Goal: Transaction & Acquisition: Purchase product/service

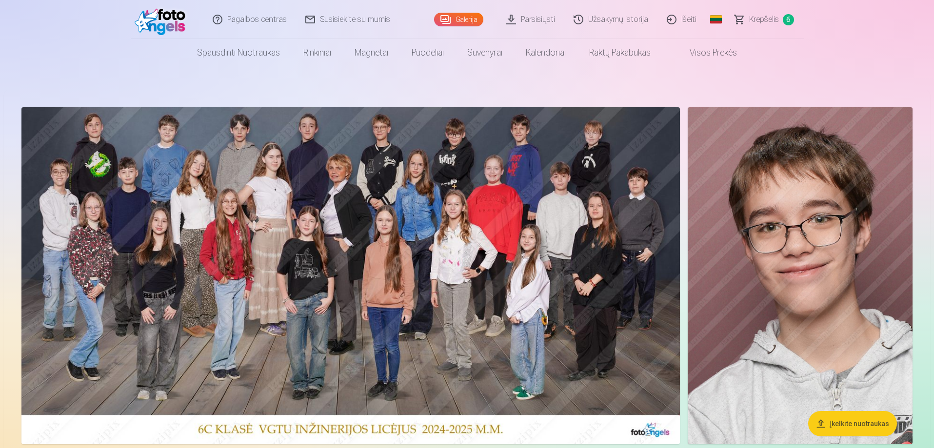
click at [761, 19] on span "Krepšelis" at bounding box center [764, 20] width 30 height 12
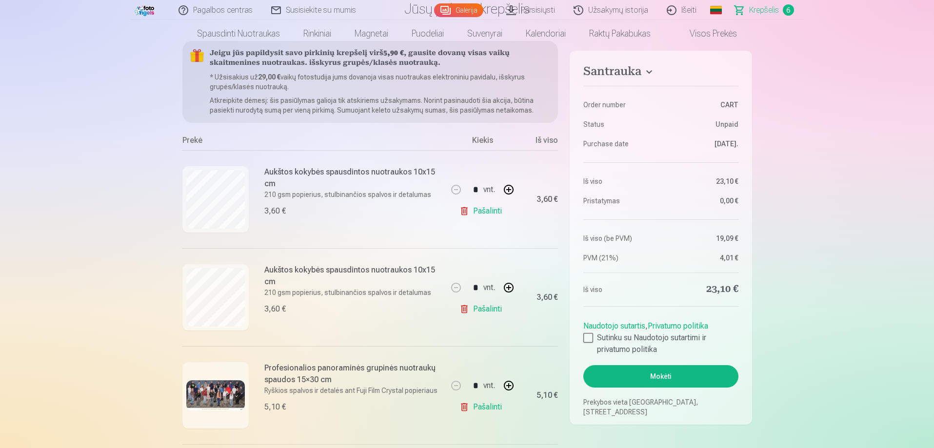
scroll to position [98, 0]
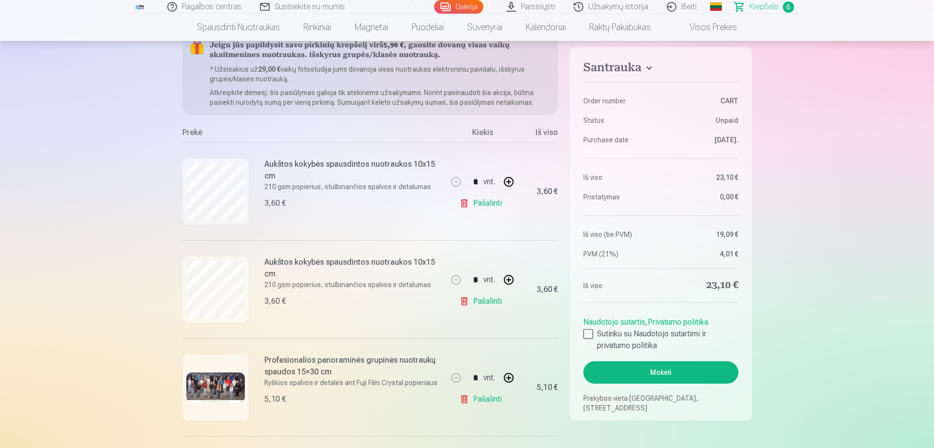
click at [486, 301] on link "Pašalinti" at bounding box center [483, 302] width 46 height 20
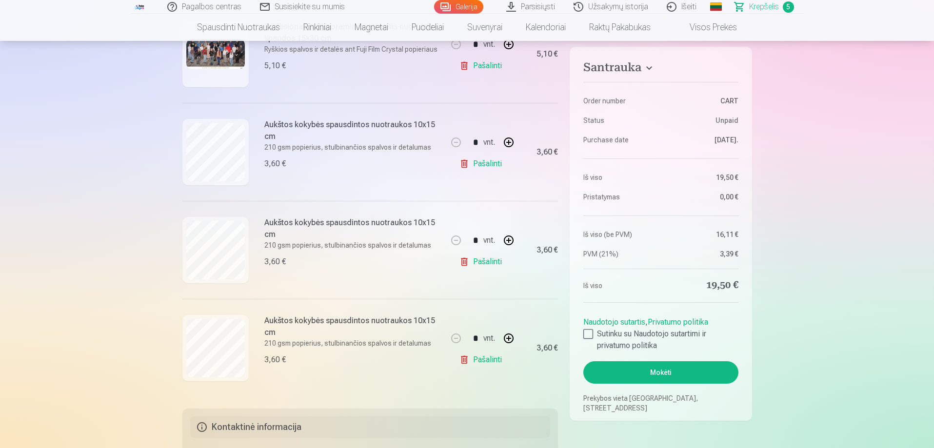
scroll to position [341, 0]
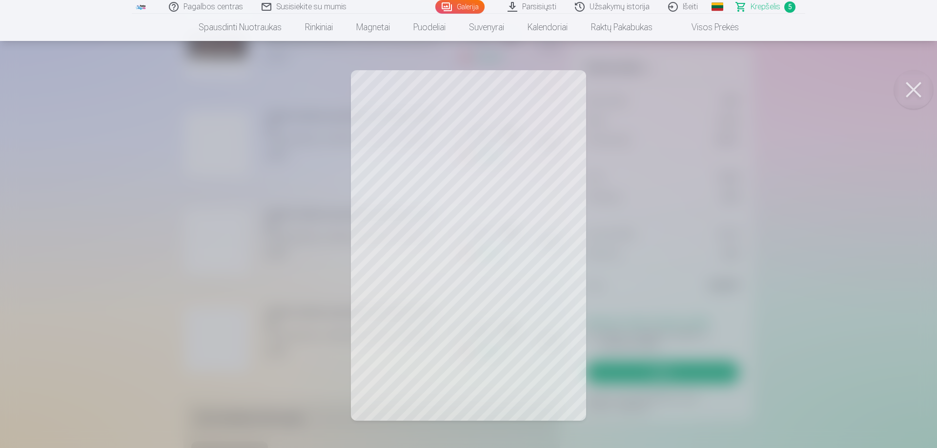
click at [914, 87] on button at bounding box center [913, 89] width 39 height 39
click at [920, 85] on button at bounding box center [913, 89] width 39 height 39
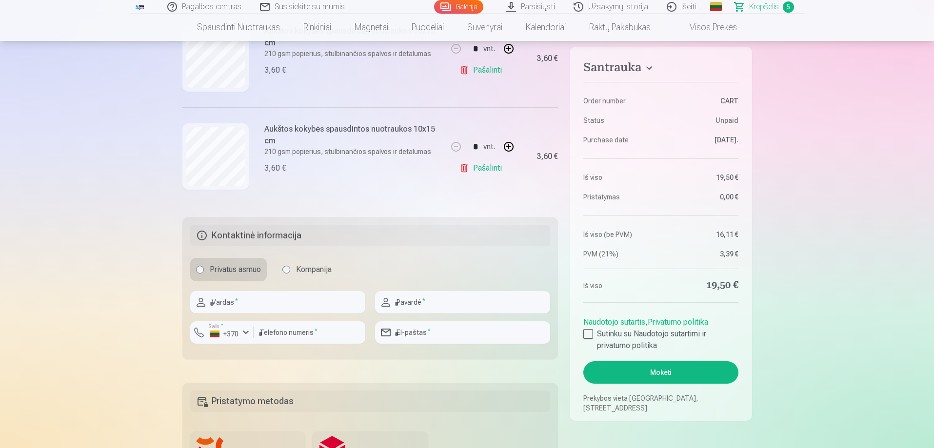
scroll to position [537, 0]
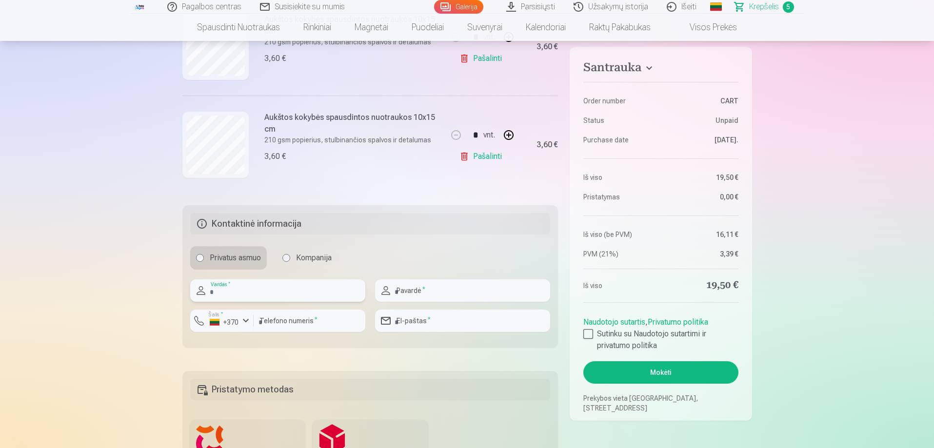
click at [261, 292] on input "text" at bounding box center [277, 291] width 175 height 22
type input "*******"
click at [428, 288] on input "text" at bounding box center [462, 291] width 175 height 22
type input "**********"
click at [308, 320] on input "number" at bounding box center [310, 321] width 112 height 22
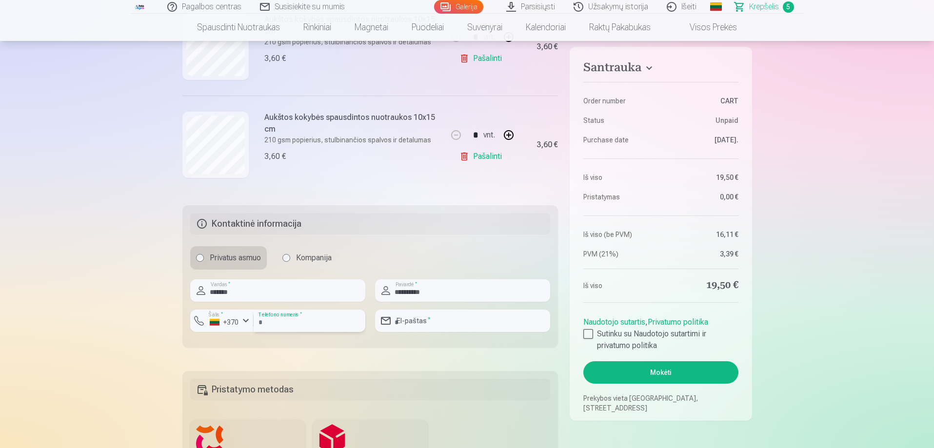
type input "********"
click at [233, 321] on div "+370" at bounding box center [224, 323] width 29 height 10
click at [242, 342] on li "+370 Lietuva" at bounding box center [242, 344] width 89 height 20
click at [434, 320] on input "email" at bounding box center [462, 321] width 175 height 22
type input "**********"
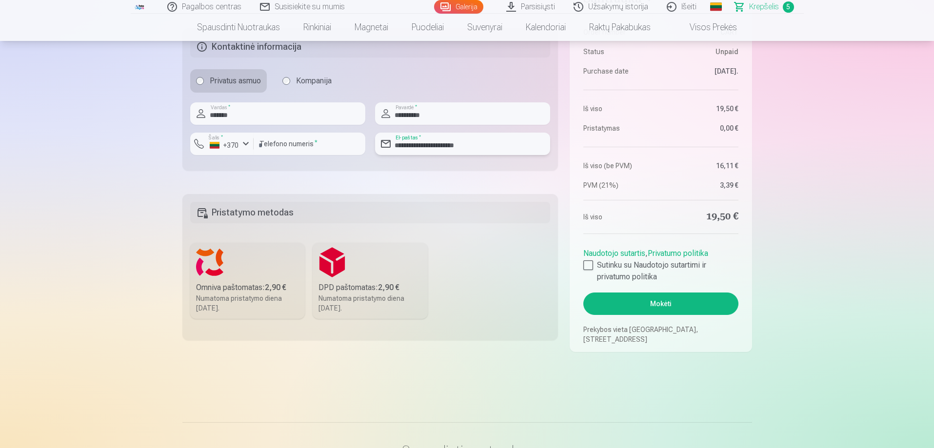
scroll to position [732, 0]
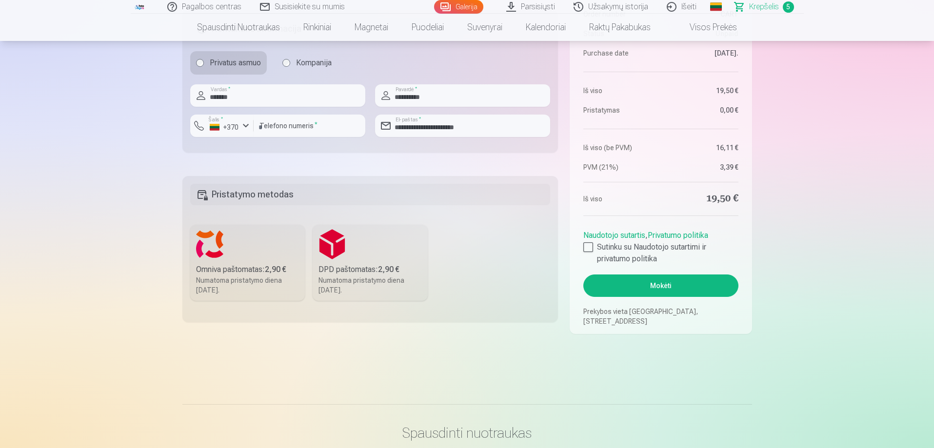
click at [233, 273] on div "Omniva paštomatas : 2,90 €" at bounding box center [247, 270] width 103 height 12
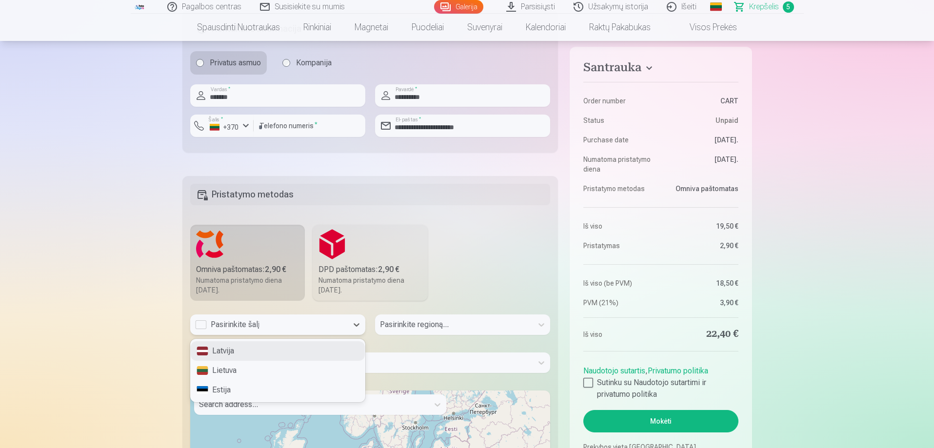
click at [267, 324] on div "Pasirinkite šalį" at bounding box center [269, 325] width 148 height 12
click at [228, 371] on div "Lietuva" at bounding box center [278, 371] width 174 height 20
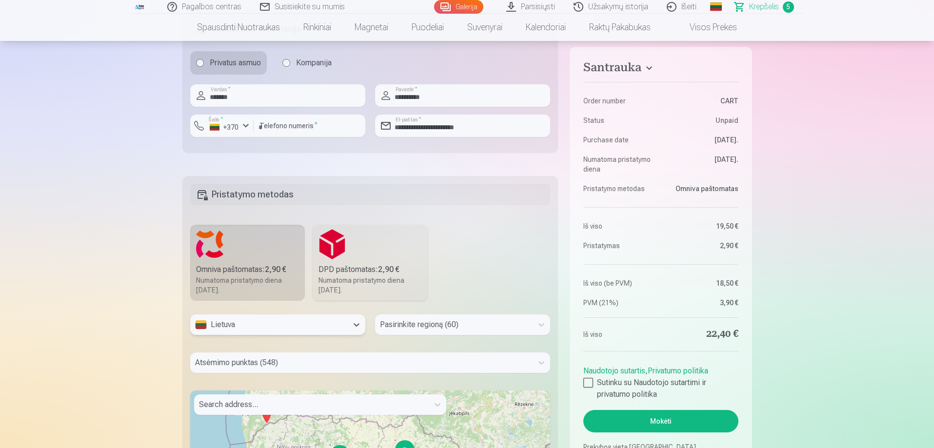
scroll to position [774, 0]
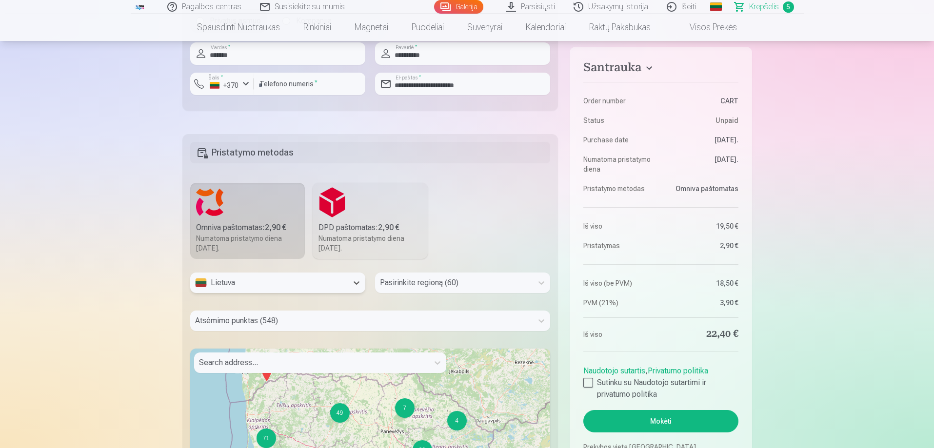
click at [405, 293] on div "Pasirinkite regioną (60)" at bounding box center [462, 283] width 175 height 20
type input "********"
click at [411, 309] on div "Vilniaus Miestas" at bounding box center [463, 310] width 174 height 20
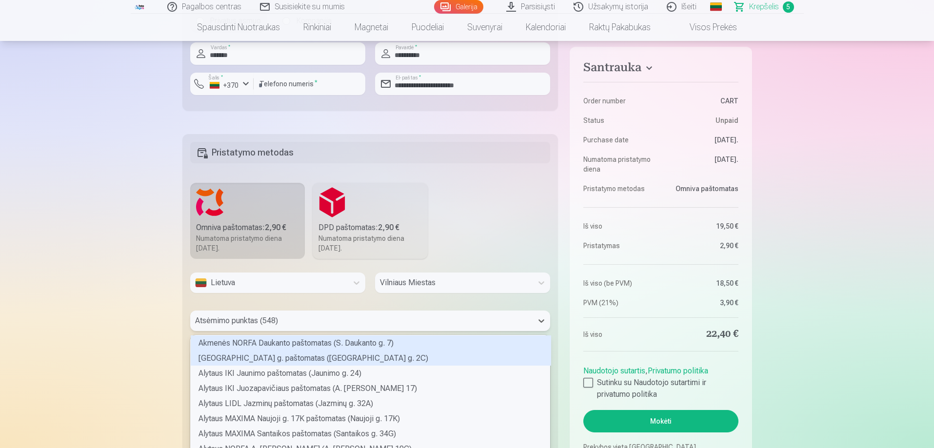
click at [316, 318] on div "548 results available. Use Up and Down to choose options, press Enter to select…" at bounding box center [370, 321] width 361 height 20
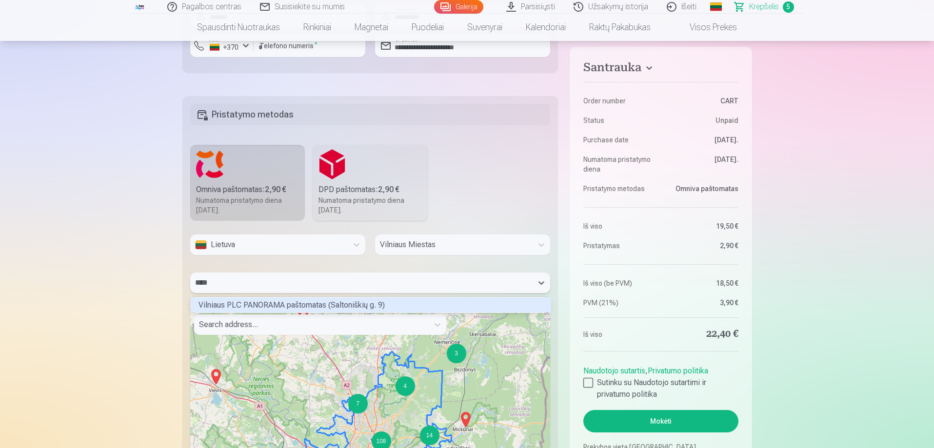
scroll to position [13, 357]
type input "********"
click at [313, 306] on div "Vilniaus PLC PANORAMA paštomatas (Saltoniškių g. 9)" at bounding box center [371, 305] width 361 height 15
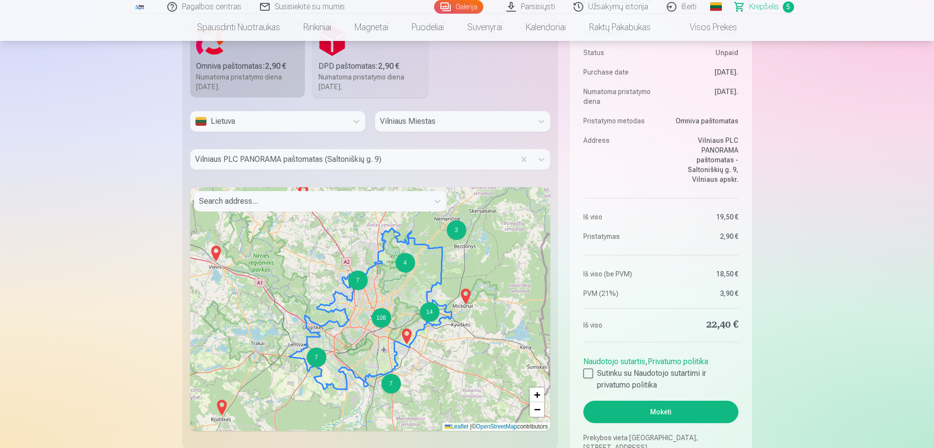
scroll to position [958, 0]
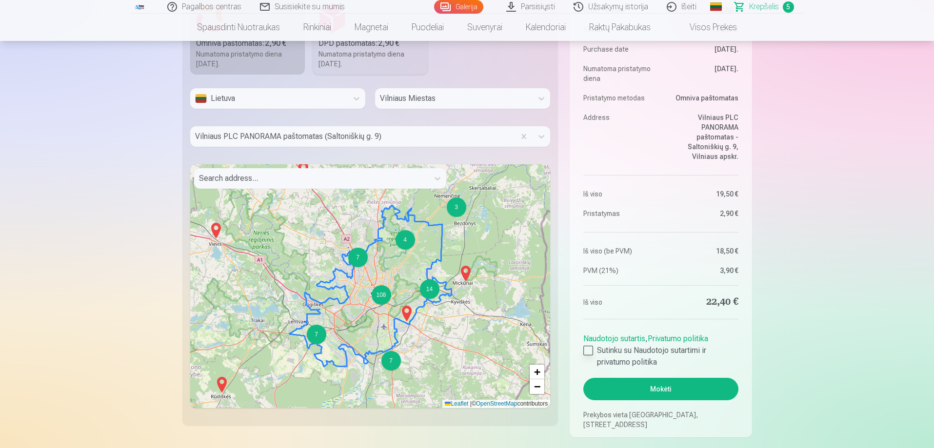
click at [586, 348] on div at bounding box center [588, 351] width 10 height 10
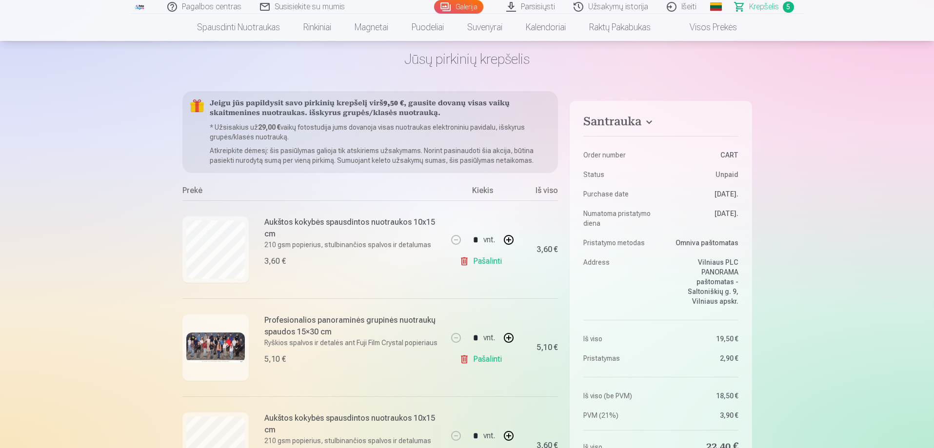
scroll to position [31, 0]
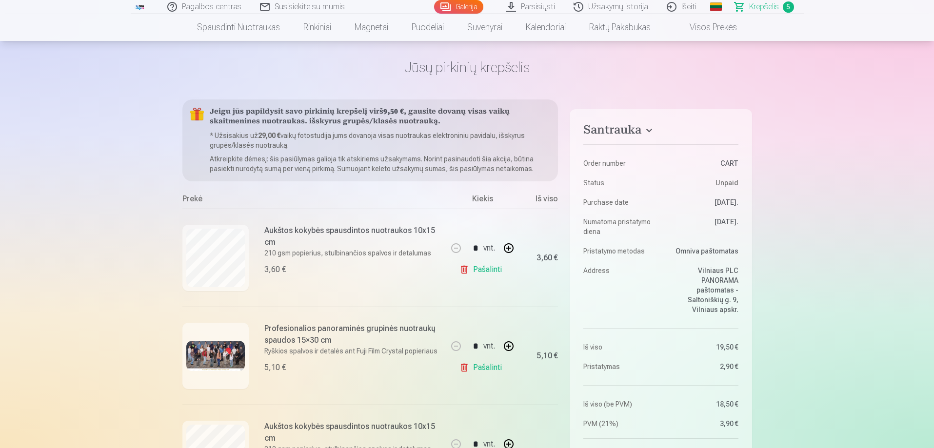
click at [457, 5] on link "Galerija" at bounding box center [458, 7] width 49 height 14
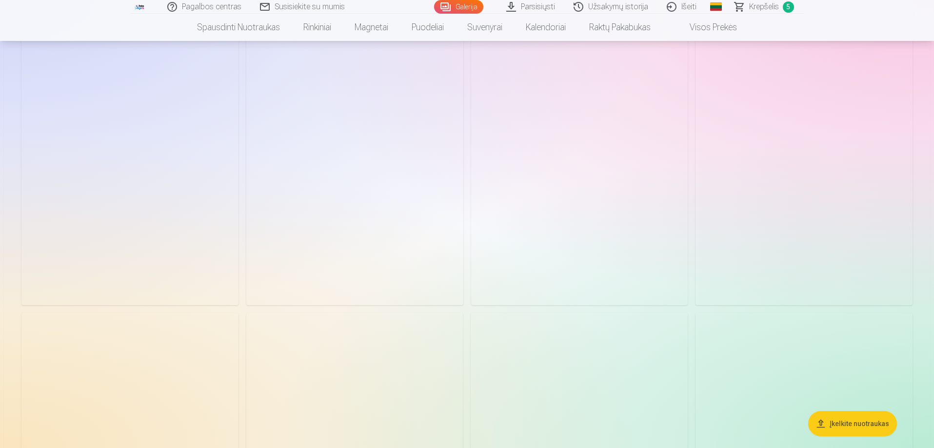
scroll to position [3756, 0]
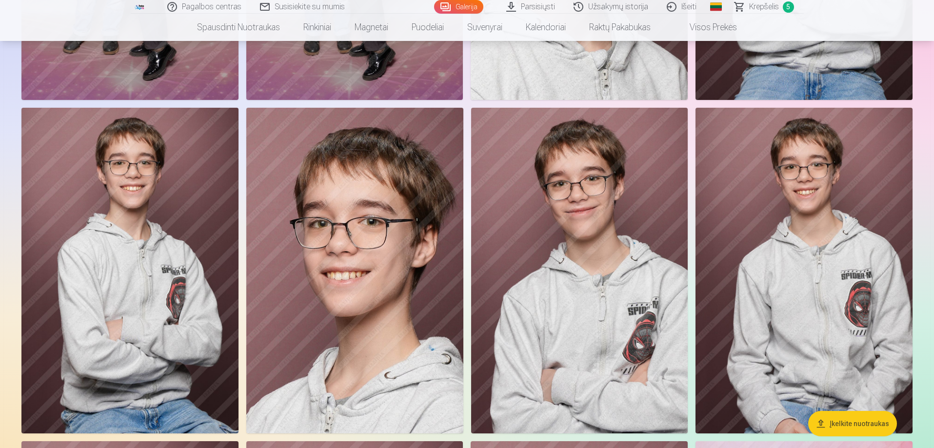
click at [589, 255] on img at bounding box center [579, 270] width 217 height 325
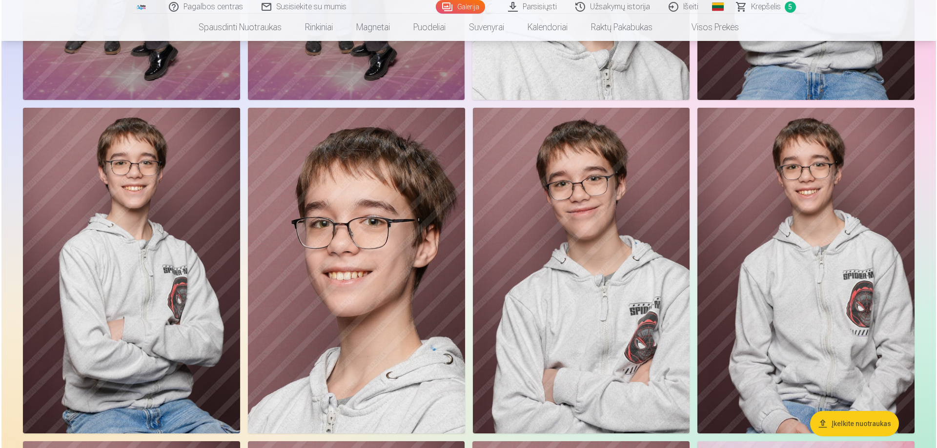
scroll to position [3766, 0]
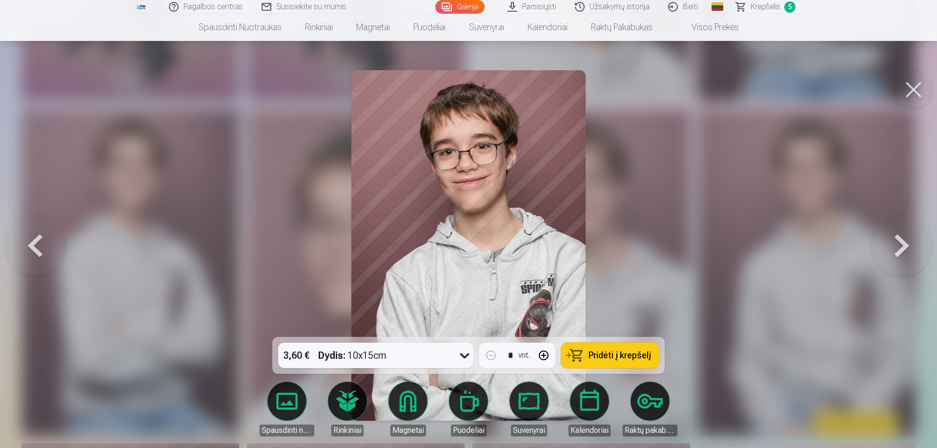
click at [910, 90] on button at bounding box center [913, 89] width 39 height 39
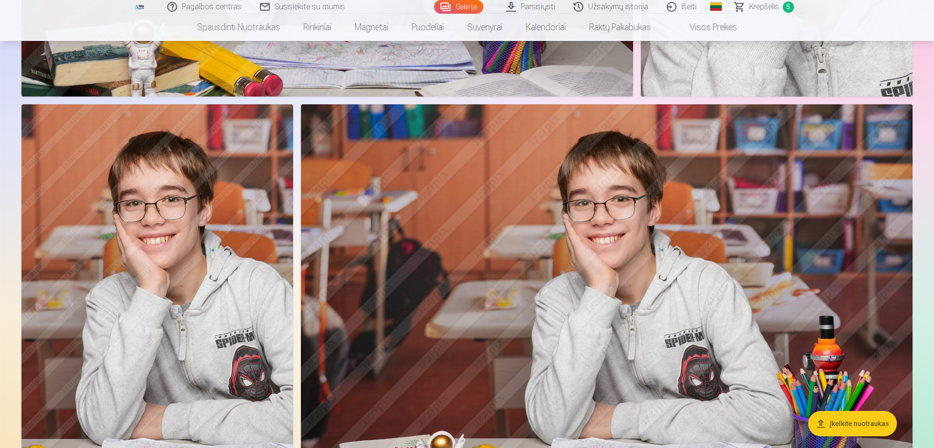
scroll to position [2293, 0]
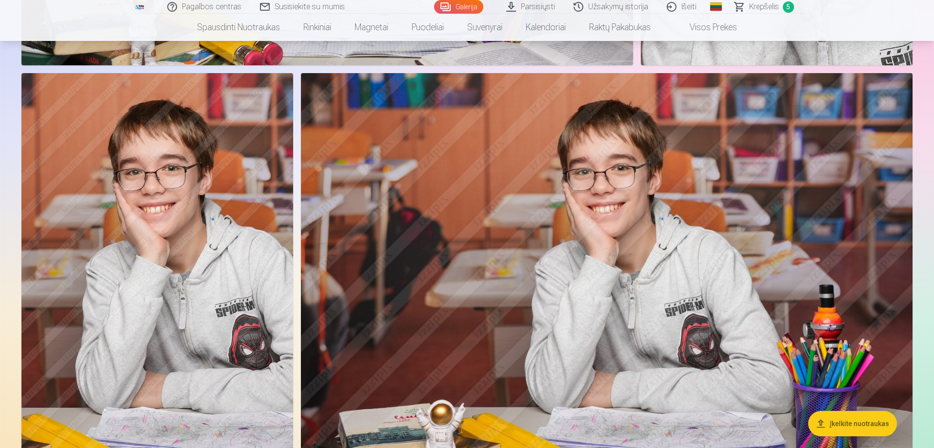
click at [624, 221] on img at bounding box center [607, 277] width 612 height 408
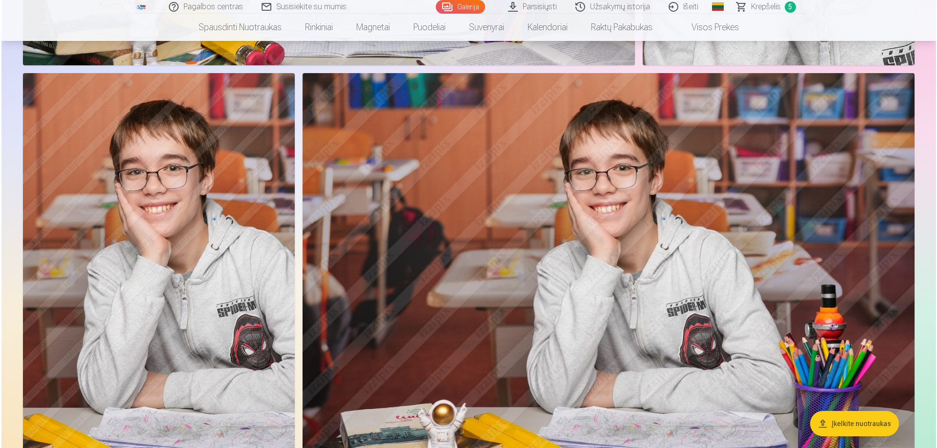
scroll to position [2298, 0]
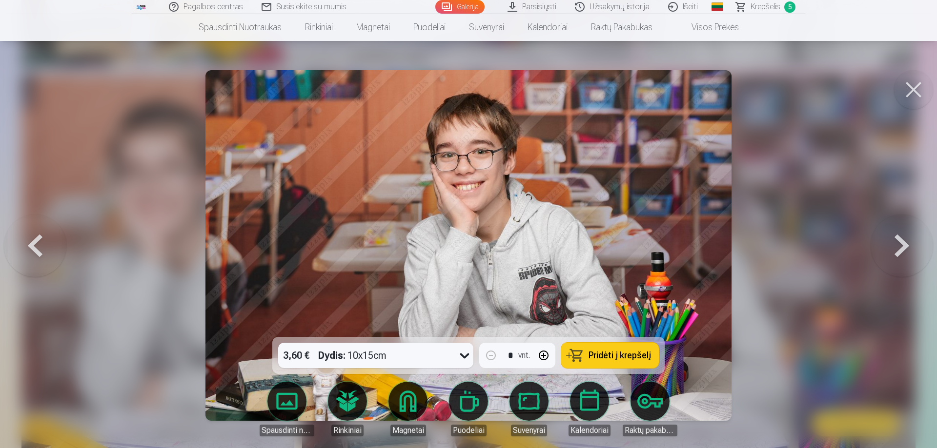
click at [911, 87] on button at bounding box center [913, 89] width 39 height 39
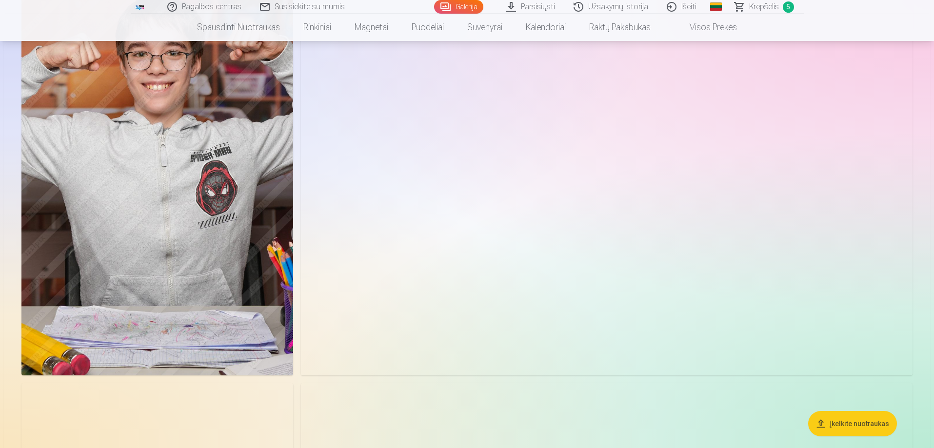
scroll to position [683, 0]
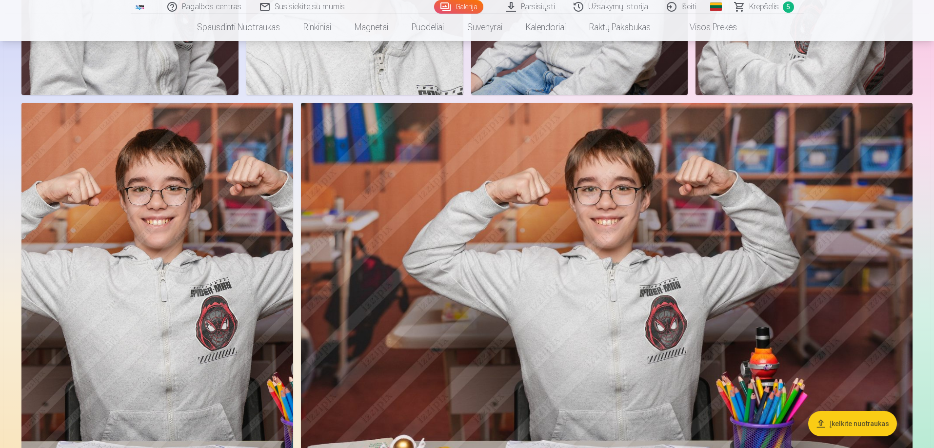
click at [625, 240] on img at bounding box center [607, 307] width 612 height 408
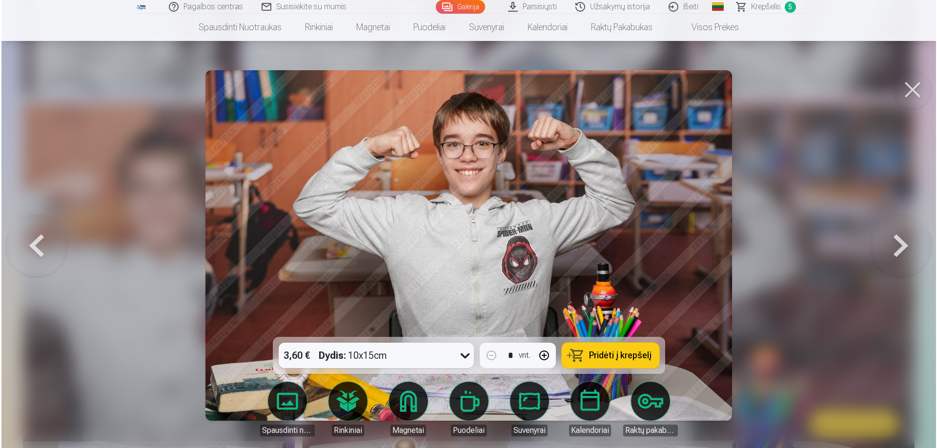
scroll to position [684, 0]
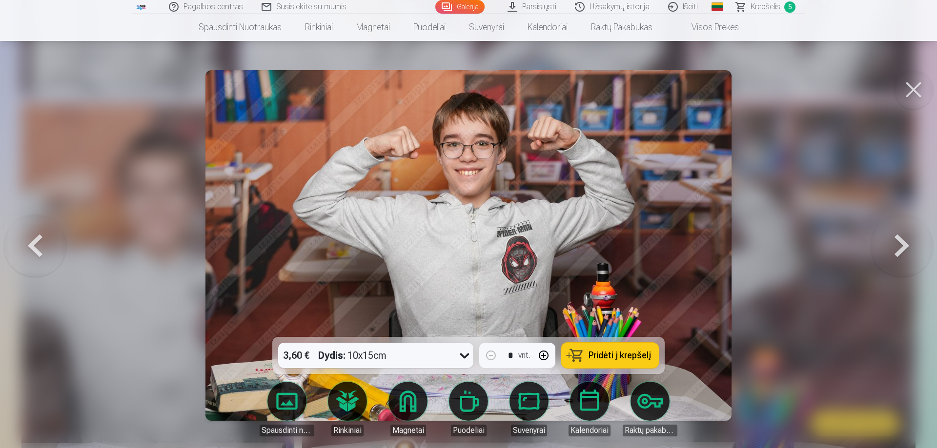
click at [911, 89] on button at bounding box center [913, 89] width 39 height 39
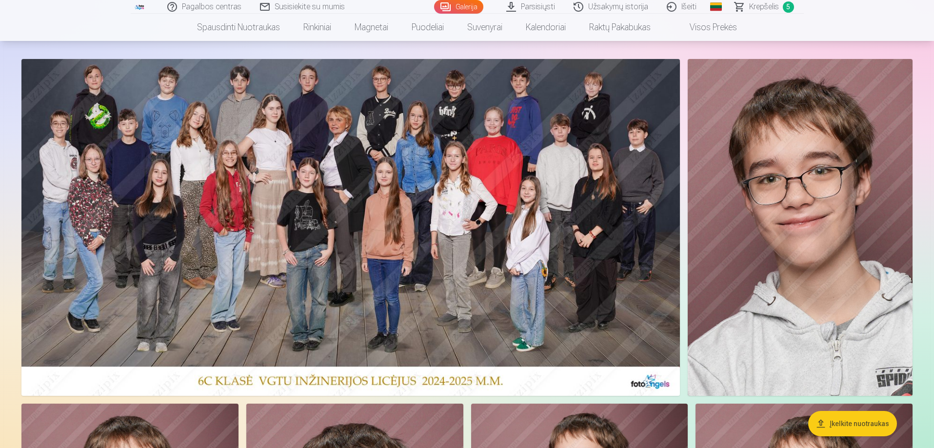
scroll to position [49, 0]
click at [870, 238] on img at bounding box center [800, 227] width 225 height 337
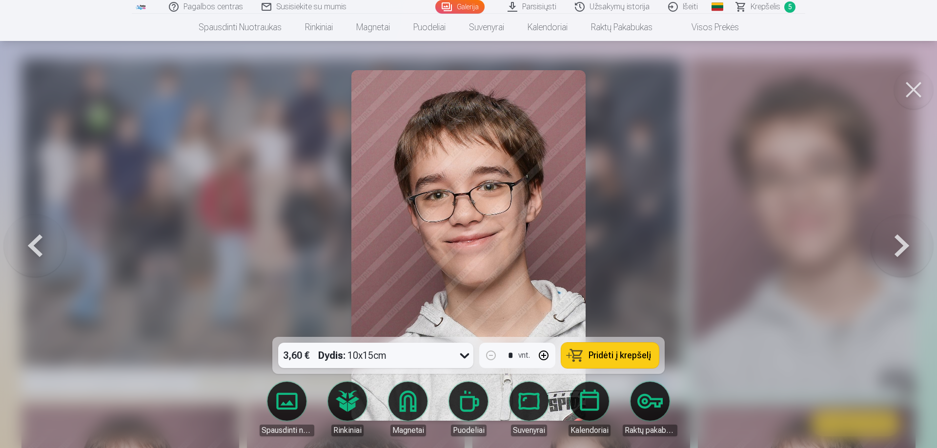
click at [496, 225] on img at bounding box center [468, 245] width 234 height 351
click at [909, 90] on button at bounding box center [913, 89] width 39 height 39
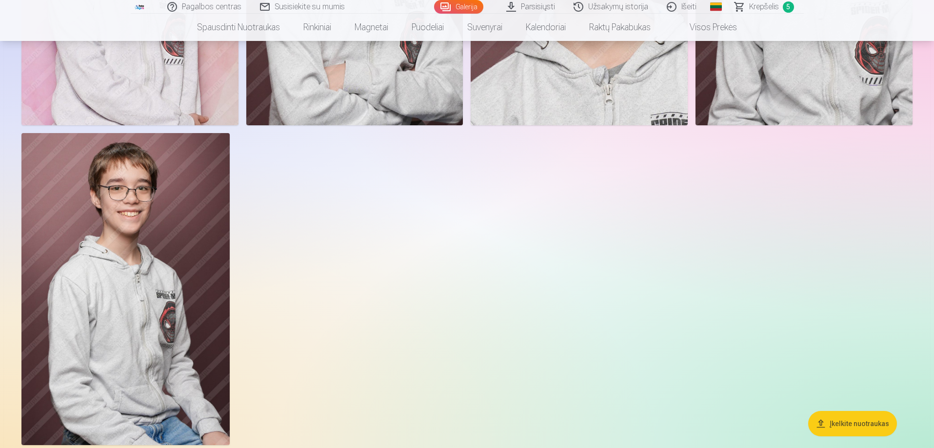
scroll to position [4732, 0]
click at [762, 7] on span "Krepšelis" at bounding box center [764, 7] width 30 height 12
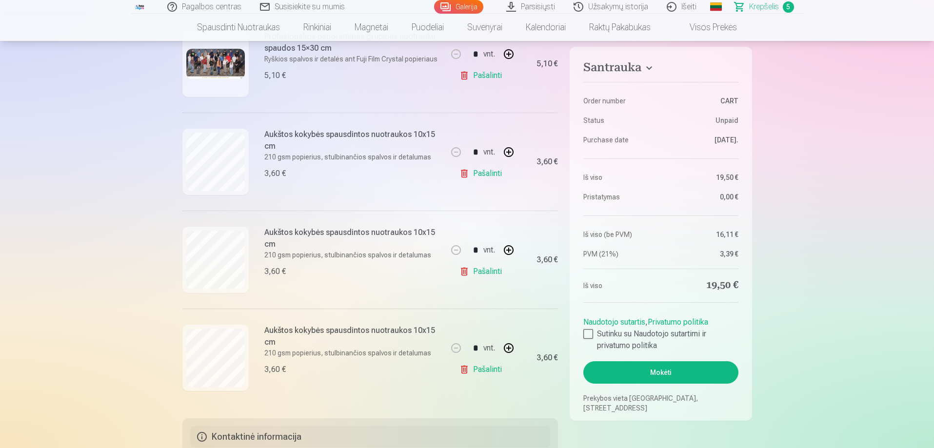
scroll to position [341, 0]
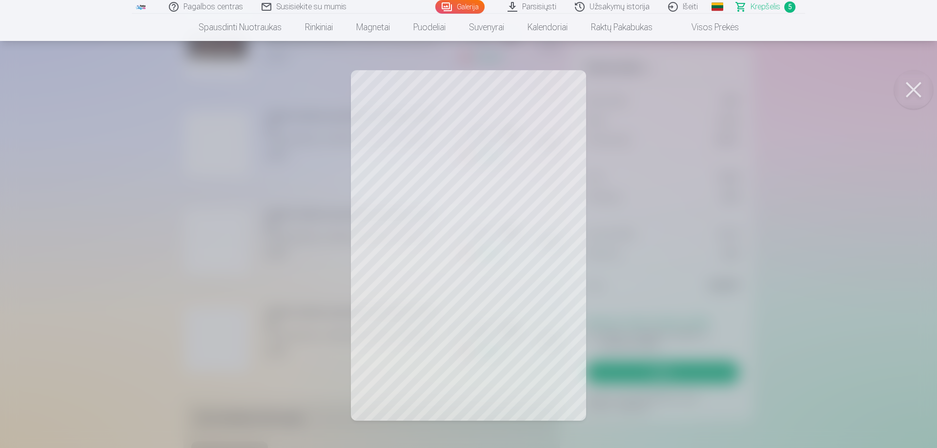
click at [912, 91] on button at bounding box center [913, 89] width 39 height 39
click at [909, 87] on button at bounding box center [913, 89] width 39 height 39
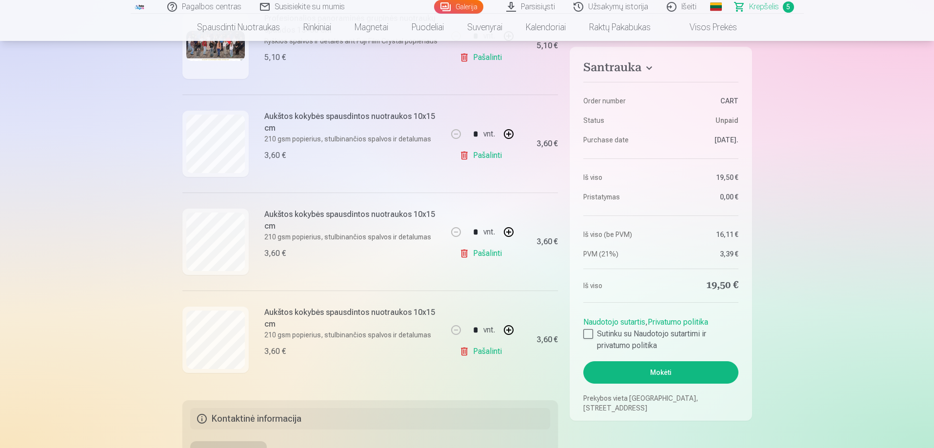
click at [484, 353] on link "Pašalinti" at bounding box center [483, 352] width 46 height 20
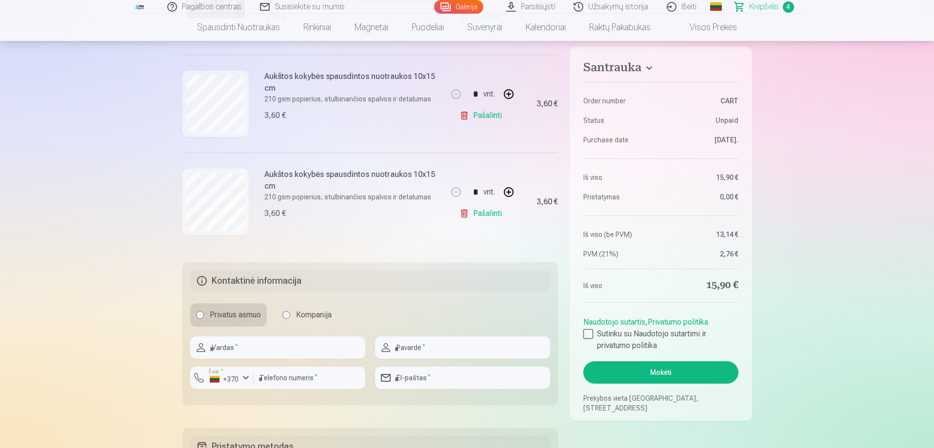
scroll to position [390, 0]
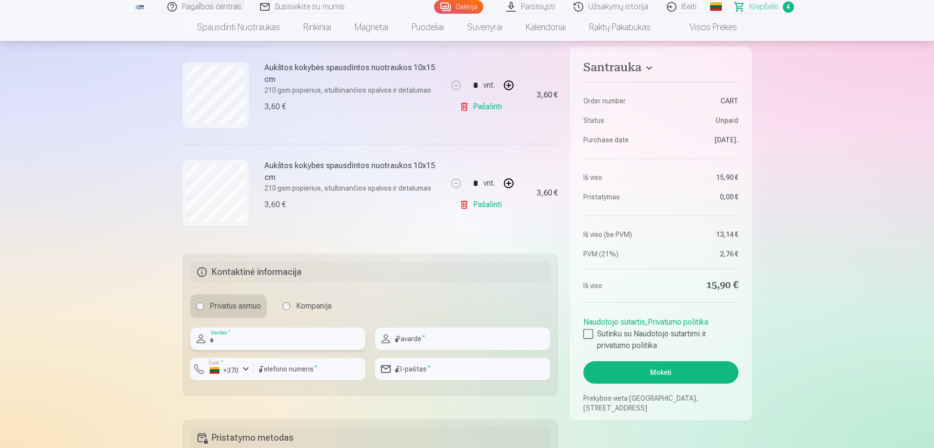
click at [255, 336] on input "text" at bounding box center [277, 339] width 175 height 22
type input "*******"
click at [441, 339] on input "text" at bounding box center [462, 339] width 175 height 22
type input "**********"
click at [419, 368] on input "email" at bounding box center [462, 369] width 175 height 22
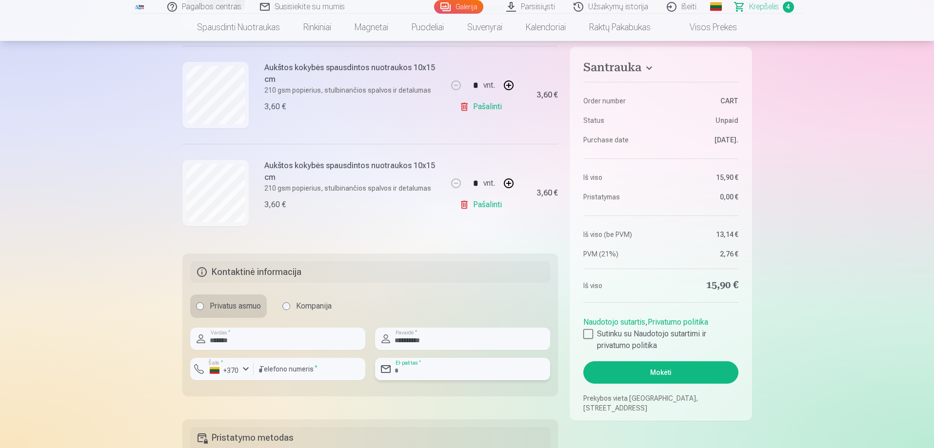
type input "**********"
click at [241, 367] on div "button" at bounding box center [246, 369] width 12 height 12
click at [235, 391] on div "+370" at bounding box center [228, 392] width 20 height 12
click at [309, 367] on input "number" at bounding box center [310, 369] width 112 height 22
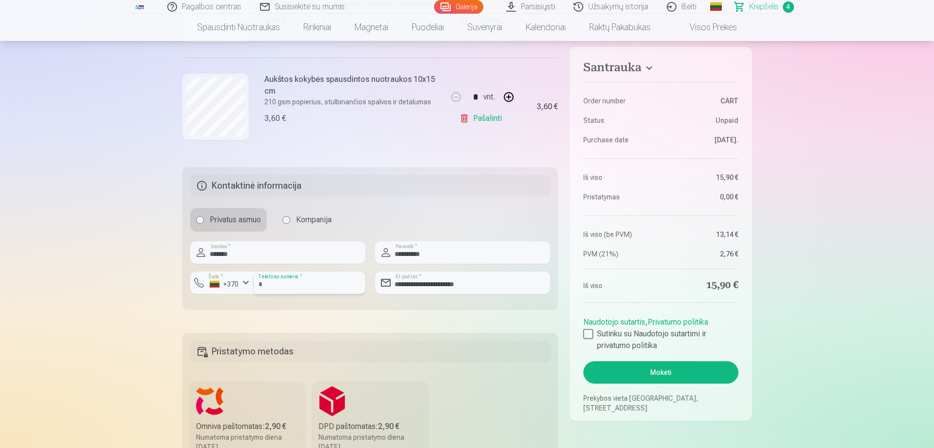
scroll to position [488, 0]
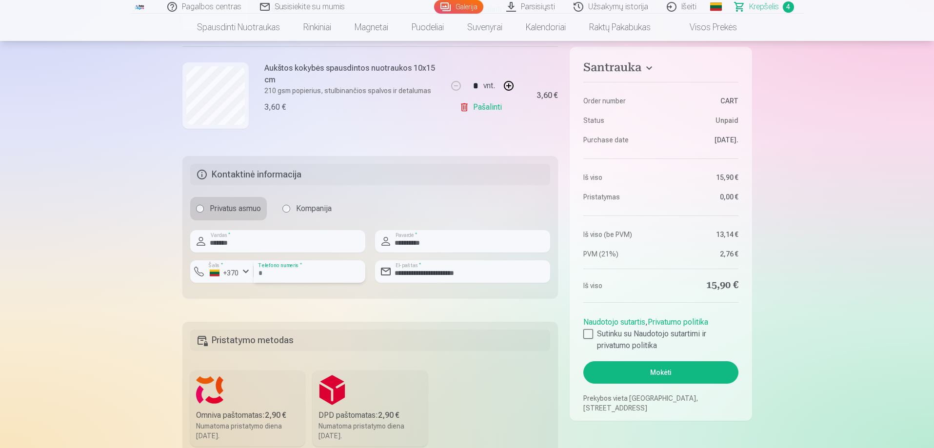
type input "********"
click at [248, 411] on div "Omniva paštomatas : 2,90 €" at bounding box center [247, 416] width 103 height 12
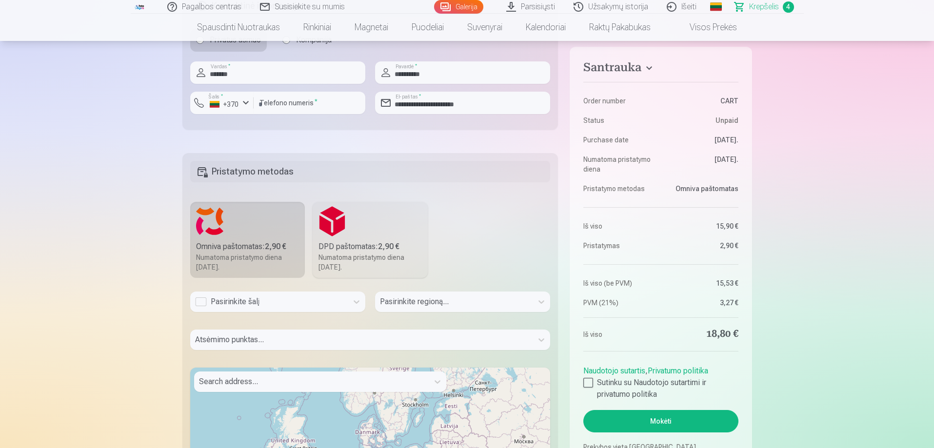
scroll to position [683, 0]
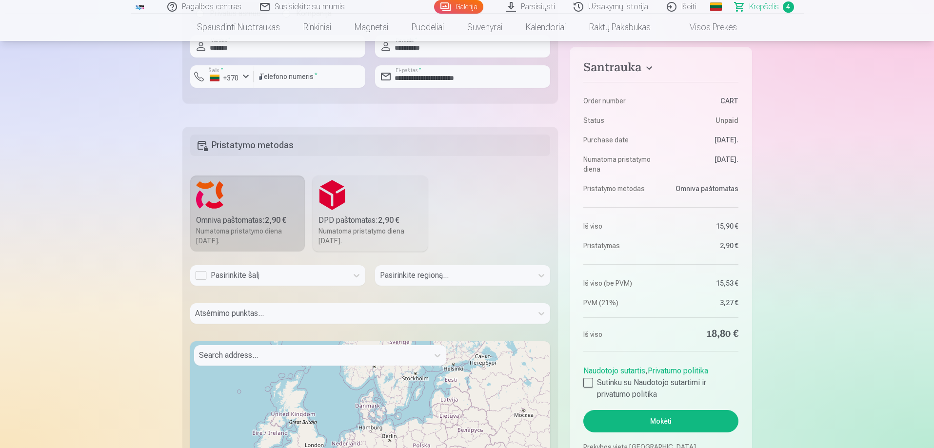
click at [269, 275] on div "Pasirinkite šalį" at bounding box center [269, 276] width 148 height 12
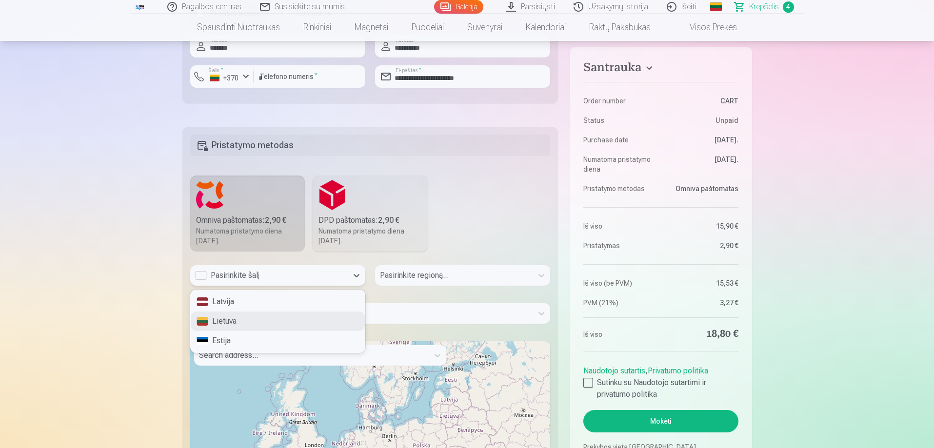
click at [221, 321] on div "Lietuva" at bounding box center [278, 322] width 174 height 20
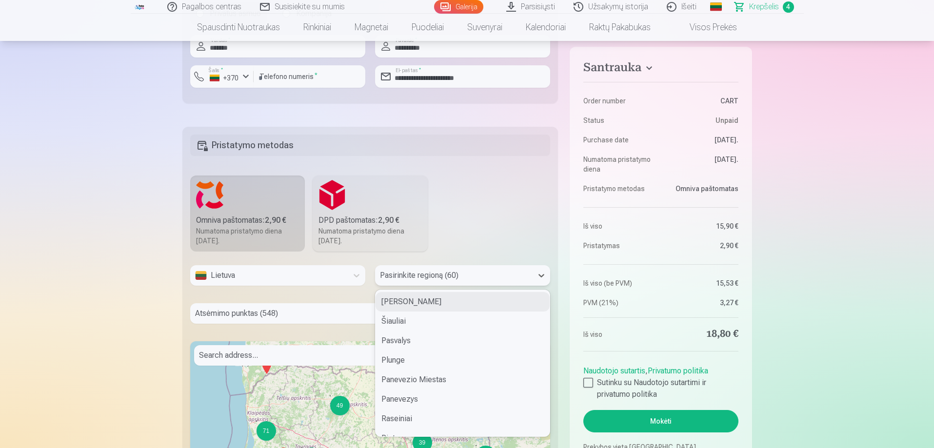
click at [413, 274] on div at bounding box center [454, 276] width 148 height 14
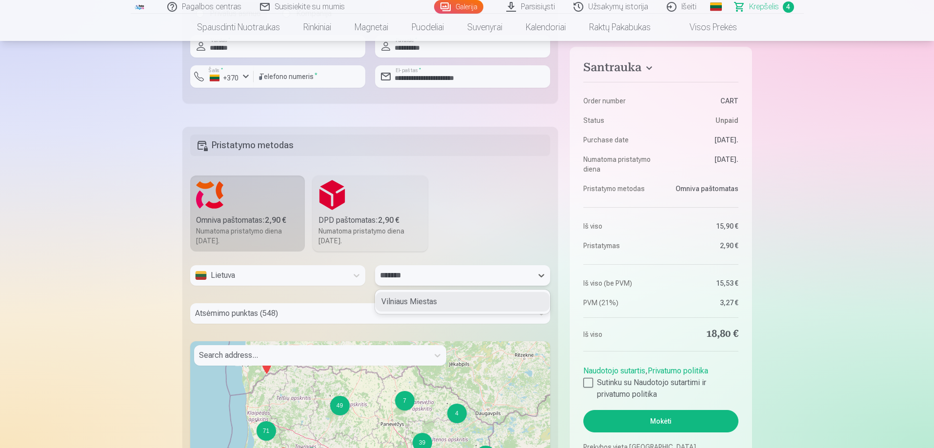
type input "********"
drag, startPoint x: 413, startPoint y: 300, endPoint x: 365, endPoint y: 318, distance: 51.1
click at [413, 300] on div "Vilniaus Miestas" at bounding box center [463, 302] width 174 height 20
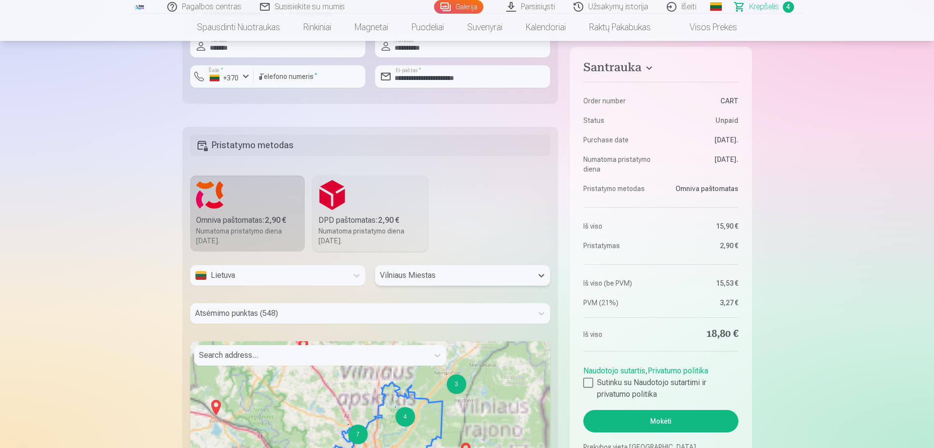
scroll to position [714, 0]
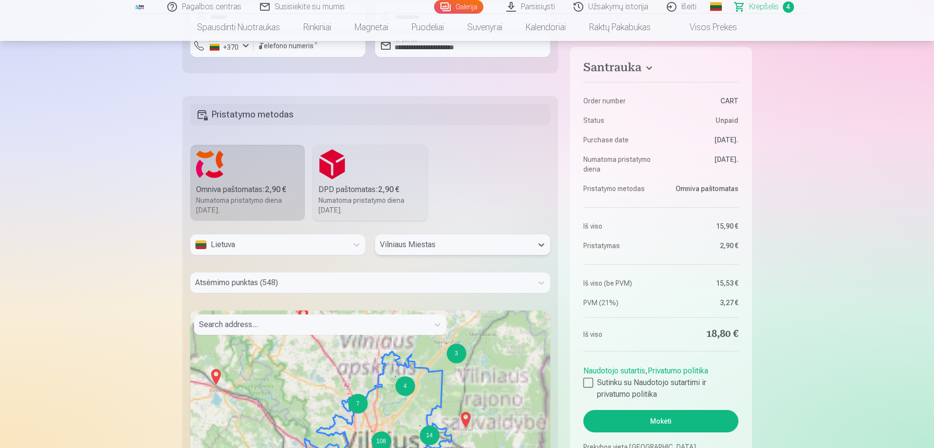
click at [316, 293] on div "Atsėmimo punktas (548)" at bounding box center [370, 283] width 361 height 20
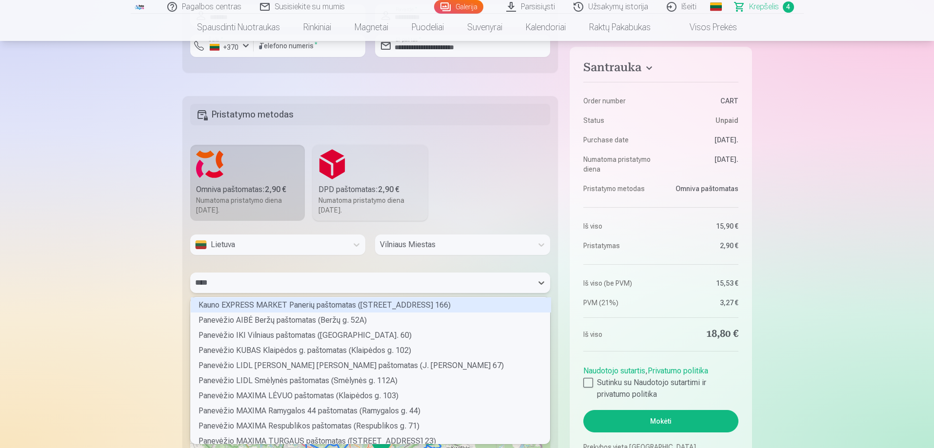
scroll to position [13, 357]
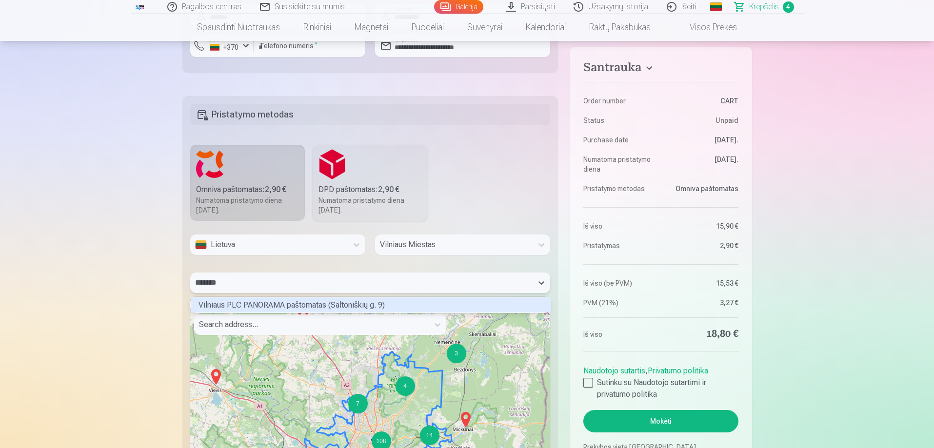
type input "********"
click at [314, 306] on div "Vilniaus PLC PANORAMA paštomatas (Saltoniškių g. 9)" at bounding box center [371, 305] width 361 height 15
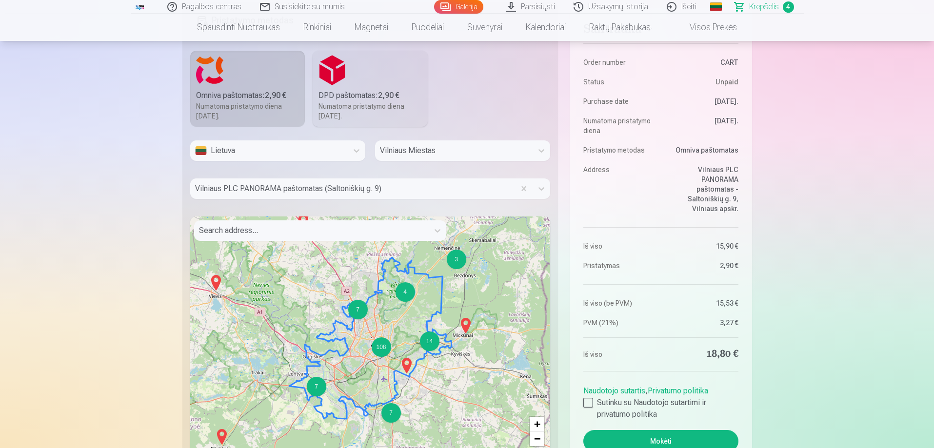
scroll to position [811, 0]
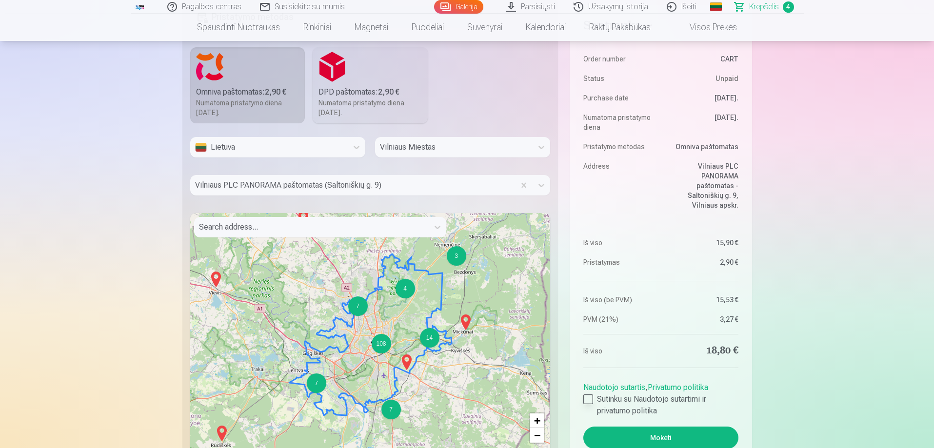
click at [589, 399] on div at bounding box center [588, 400] width 10 height 10
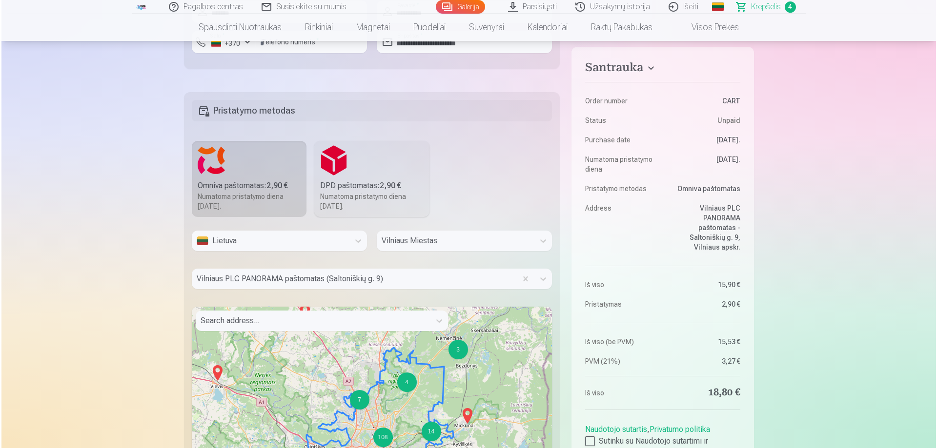
scroll to position [958, 0]
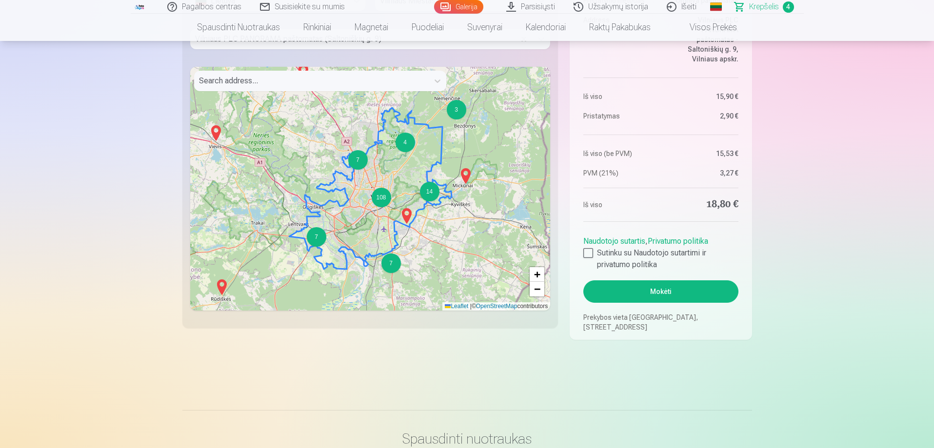
click at [659, 291] on button "Mokėti" at bounding box center [660, 292] width 155 height 22
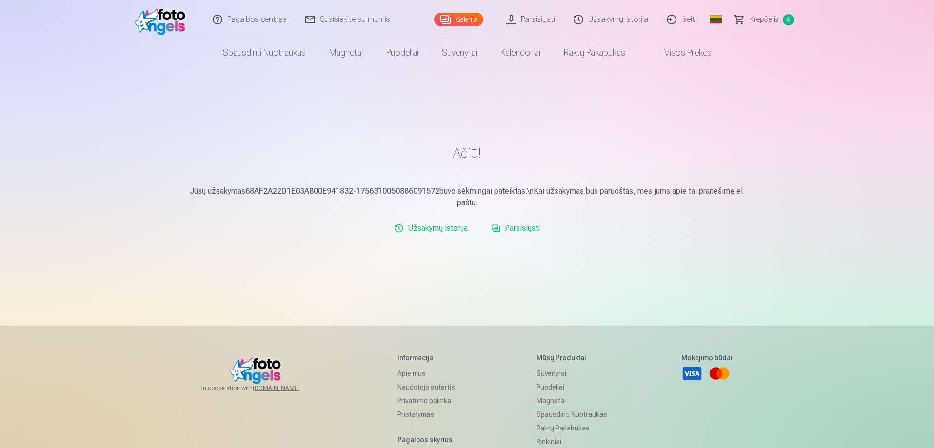
click at [519, 227] on link "Parsisiųsti" at bounding box center [515, 229] width 57 height 20
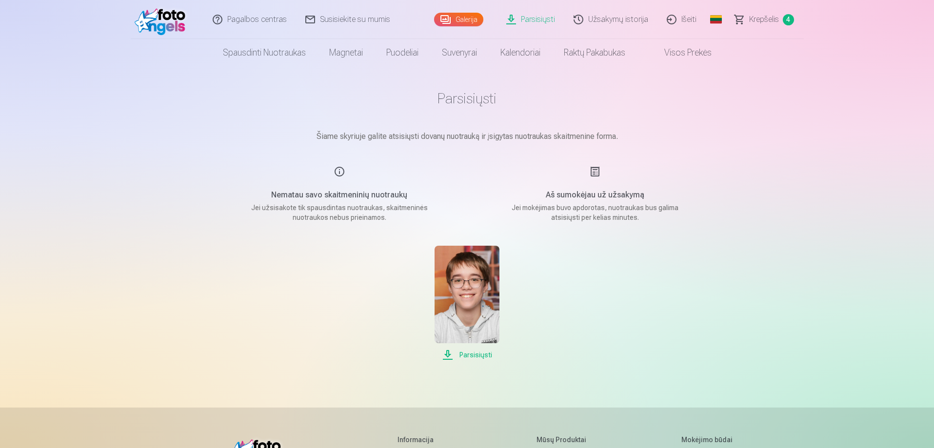
click at [474, 356] on span "Parsisiųsti" at bounding box center [467, 355] width 65 height 12
click at [689, 20] on link "Išeiti" at bounding box center [682, 19] width 48 height 39
